Goal: Obtain resource: Obtain resource

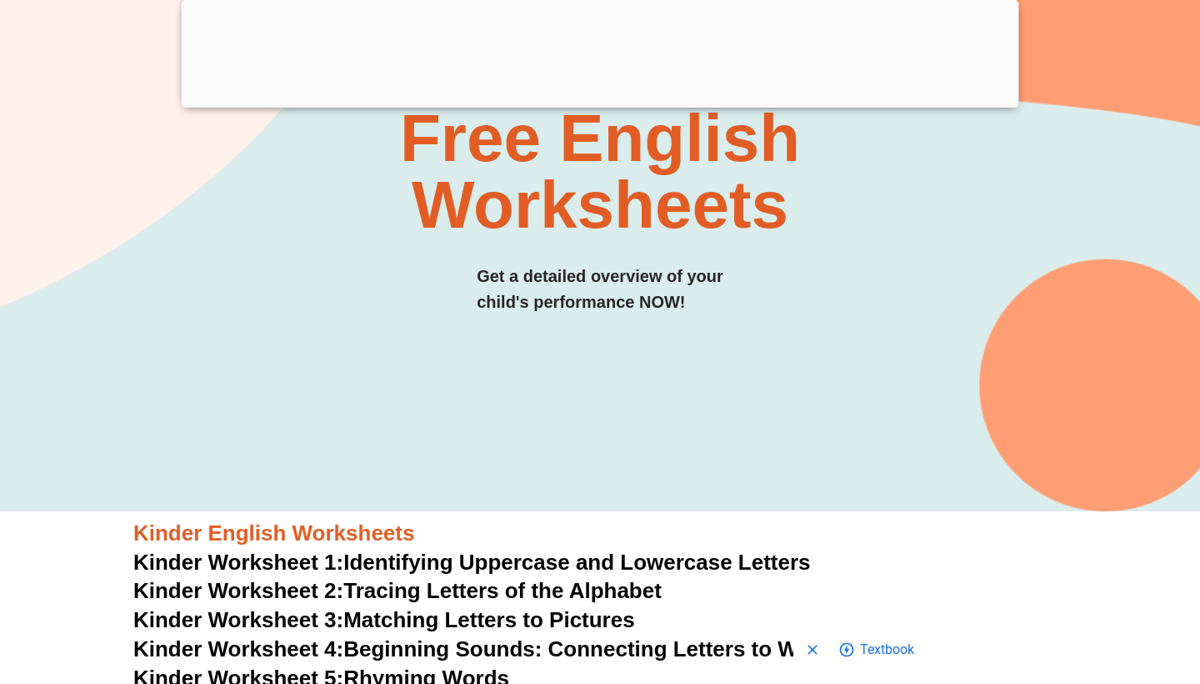
scroll to position [206, 0]
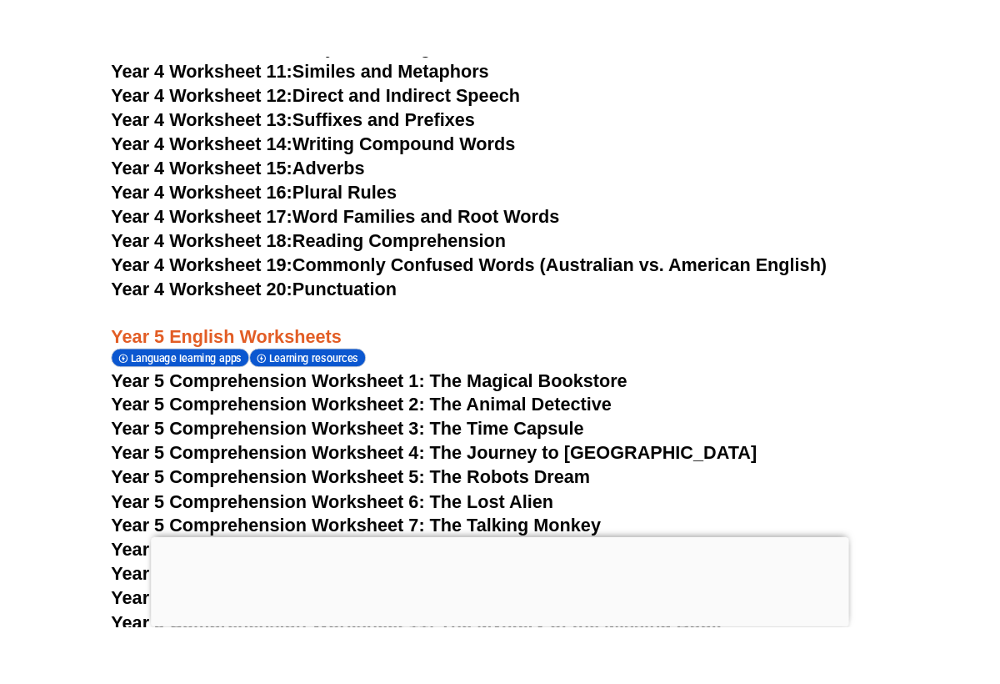
scroll to position [7731, 0]
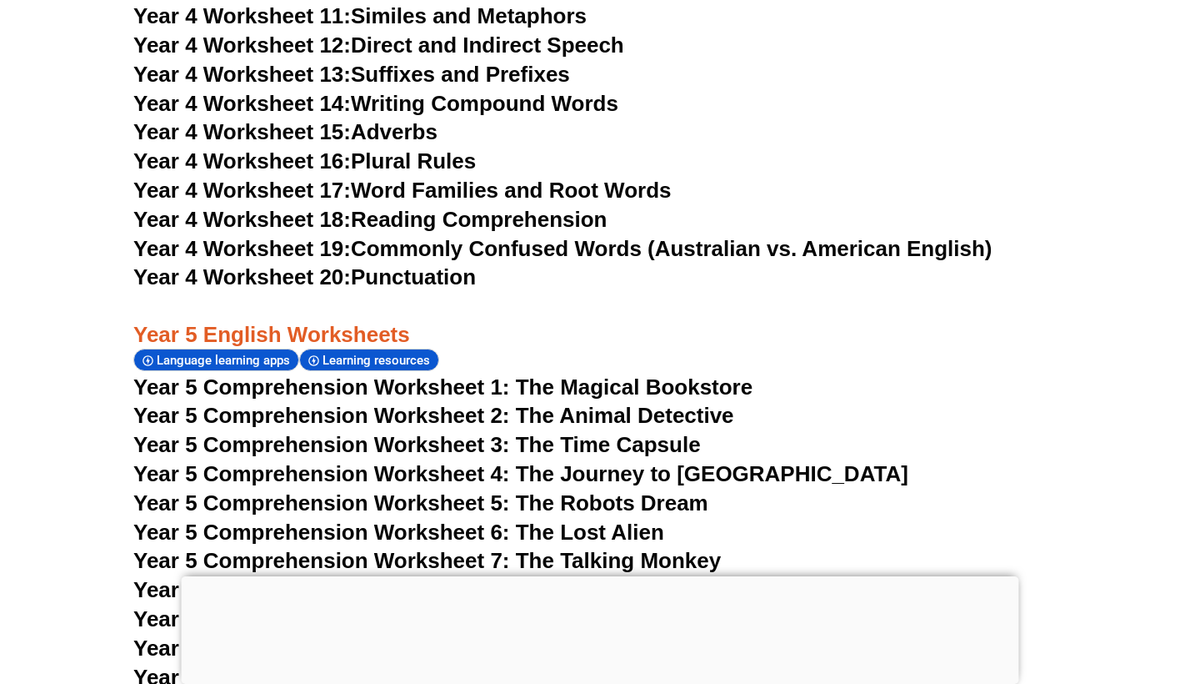
click at [302, 374] on span "Year 5 Comprehension Worksheet 1: The Magical Bookstore" at bounding box center [442, 386] width 619 height 25
click at [544, 236] on link "Year 4 Worksheet 19: Commonly Confused Words (Australian vs. American English)" at bounding box center [562, 248] width 859 height 25
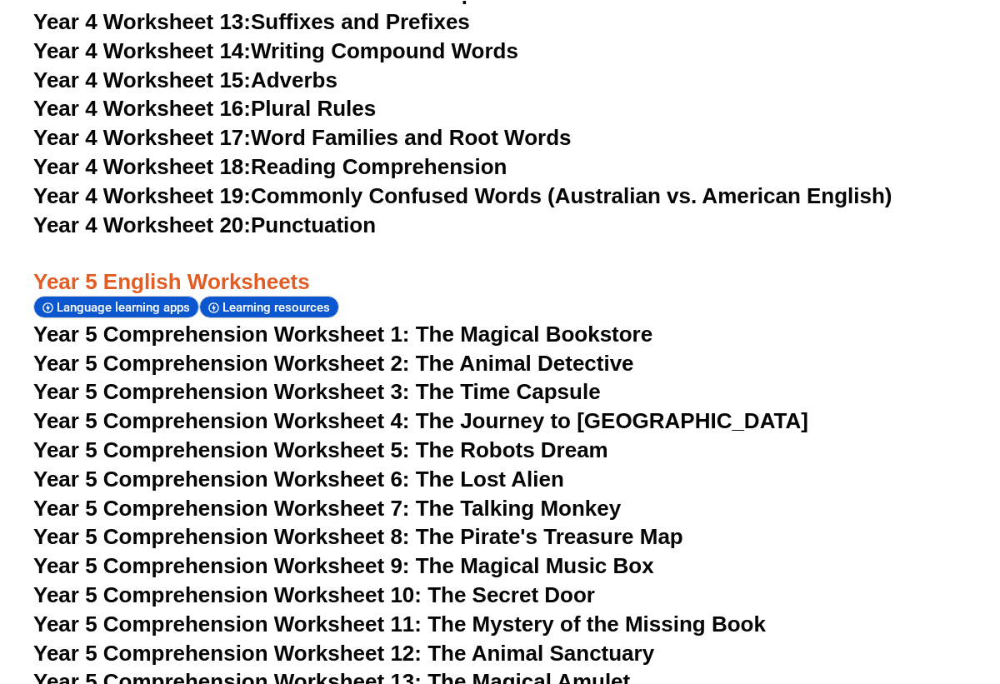
scroll to position [7730, 0]
click at [75, 467] on span "Year 5 Comprehension Worksheet 6: The Lost Alien" at bounding box center [298, 479] width 531 height 25
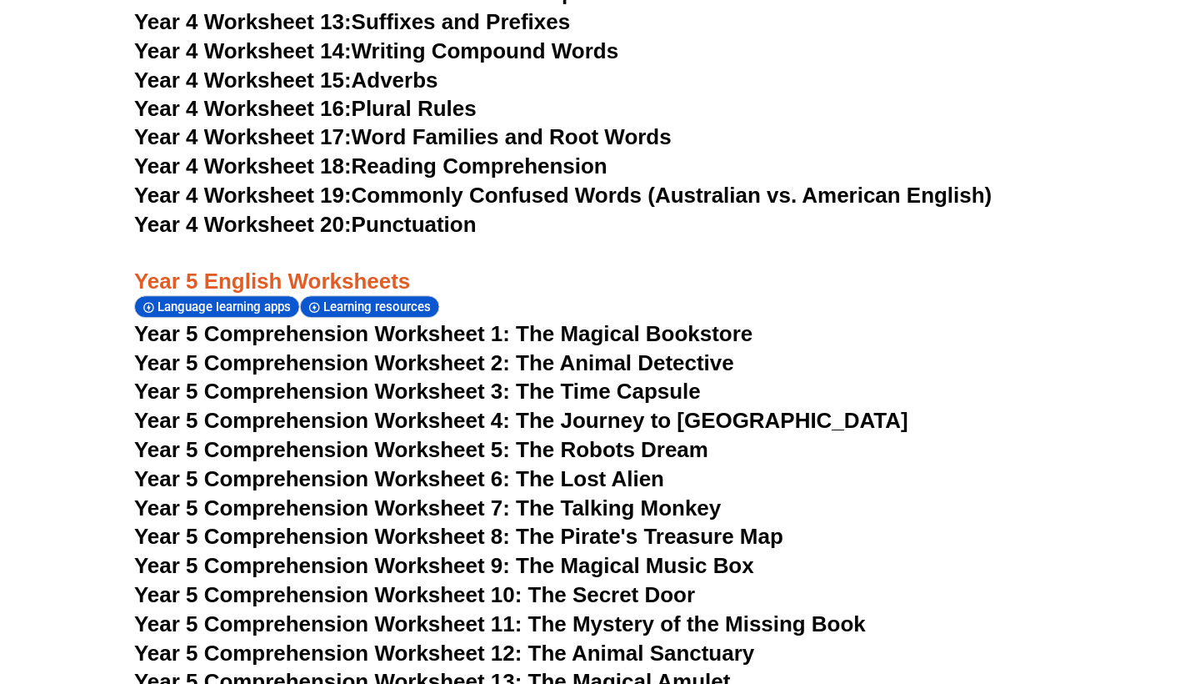
scroll to position [7731, 0]
